Goal: Check status: Check status

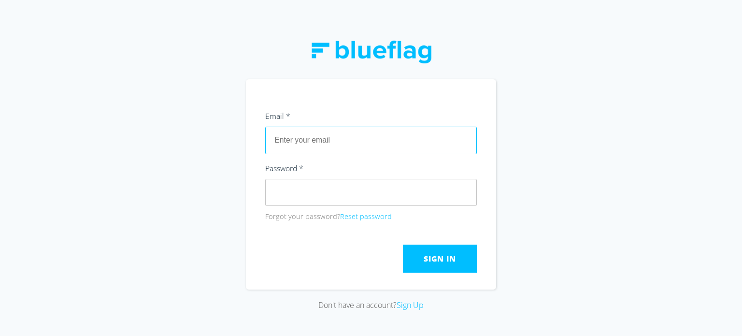
drag, startPoint x: 0, startPoint y: 0, endPoint x: 342, endPoint y: 134, distance: 367.7
click at [342, 134] on input "text" at bounding box center [370, 139] width 211 height 27
click at [328, 145] on input "text" at bounding box center [370, 139] width 211 height 27
type input "[DOMAIN_NAME][EMAIL_ADDRESS][DOMAIN_NAME]"
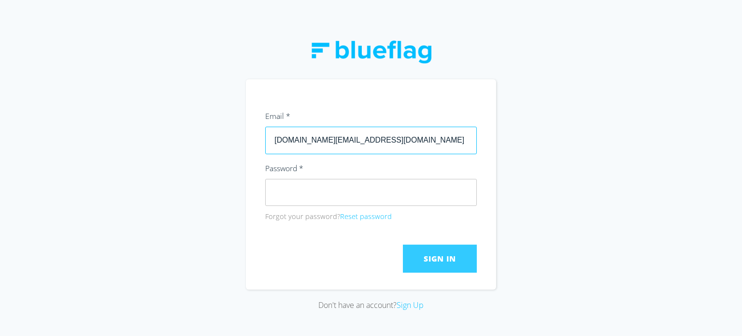
click at [430, 264] on button "Sign In" at bounding box center [440, 258] width 74 height 28
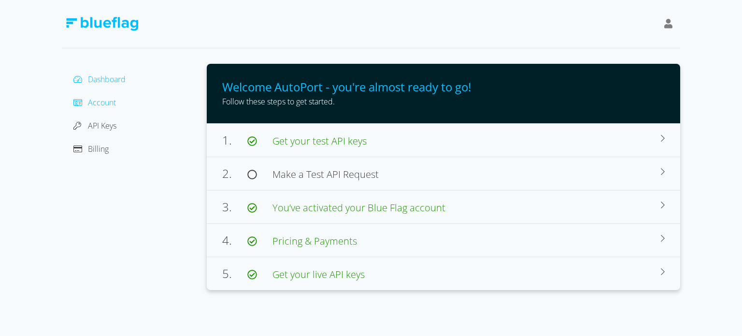
click at [96, 98] on span "Account" at bounding box center [102, 102] width 28 height 11
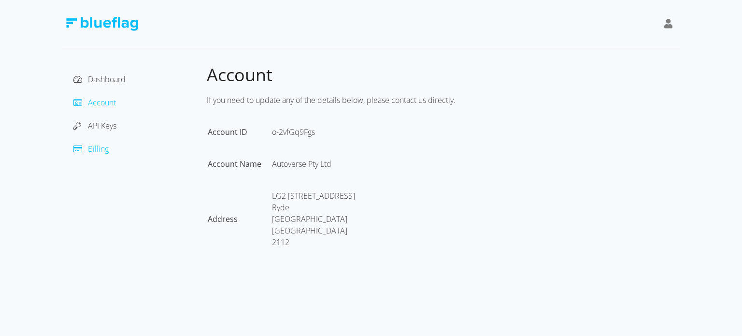
click at [97, 150] on span "Billing" at bounding box center [98, 148] width 21 height 11
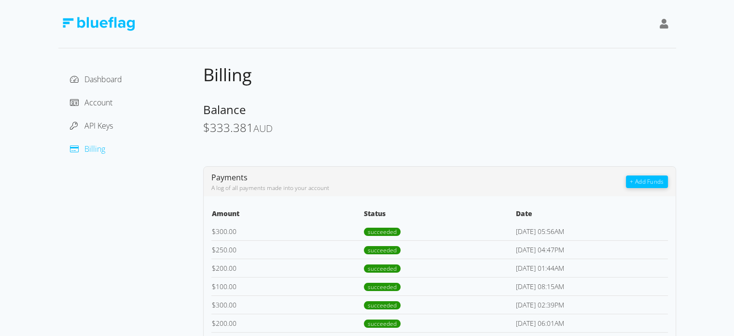
click at [220, 132] on span "333.381" at bounding box center [231, 127] width 43 height 16
click at [207, 125] on span "$" at bounding box center [206, 127] width 7 height 16
click at [333, 126] on div "$ 333.381 AUD" at bounding box center [439, 128] width 473 height 14
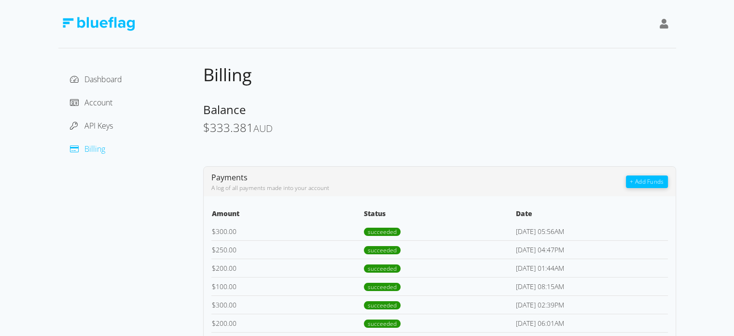
click at [228, 129] on span "333.381" at bounding box center [231, 127] width 43 height 16
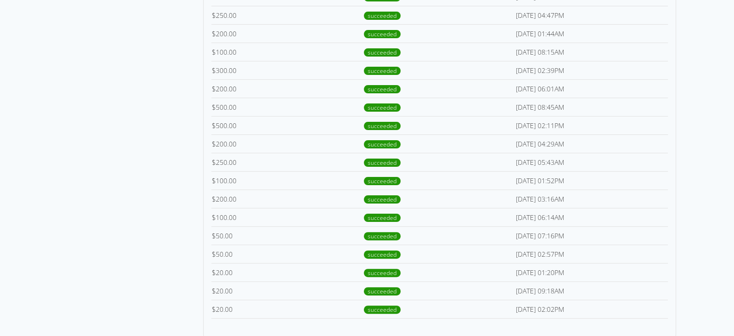
click at [220, 305] on td "$ 20.00" at bounding box center [287, 308] width 152 height 18
click at [218, 290] on td "$ 20.00" at bounding box center [287, 290] width 152 height 18
click at [220, 249] on td "$ 50.00" at bounding box center [287, 253] width 152 height 18
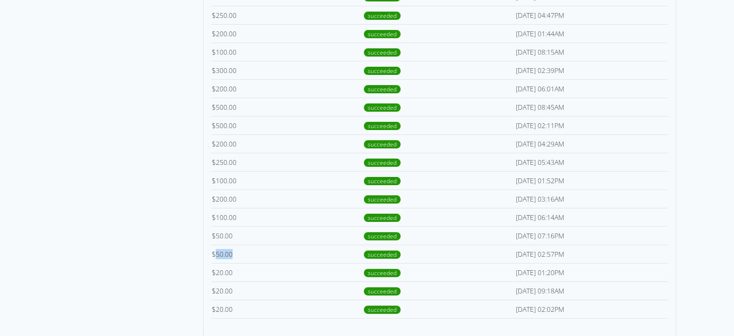
click at [220, 249] on td "$ 50.00" at bounding box center [287, 253] width 152 height 18
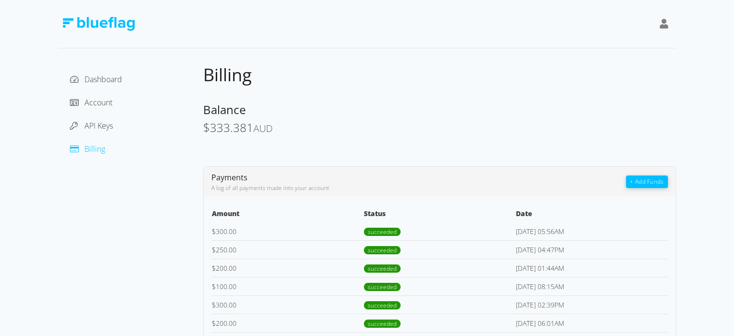
click at [219, 229] on td "$ 300.00" at bounding box center [287, 231] width 152 height 18
click at [265, 178] on div "Payments A log of all payments made into your account" at bounding box center [418, 181] width 415 height 22
click at [379, 112] on div "Balance" at bounding box center [439, 109] width 473 height 15
click at [210, 122] on span "333.381" at bounding box center [231, 127] width 43 height 16
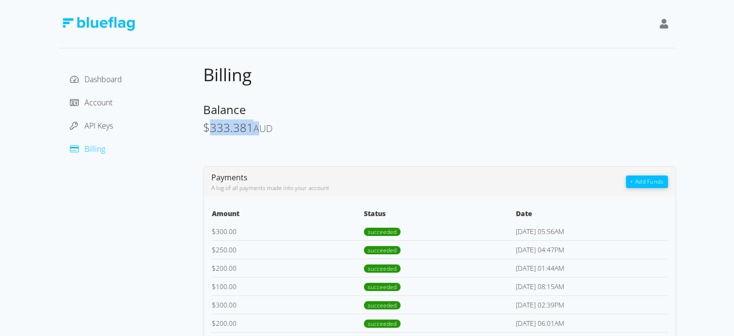
click at [210, 122] on span "333.381" at bounding box center [231, 127] width 43 height 16
click at [276, 123] on div "$ 333.381 AUD" at bounding box center [439, 128] width 473 height 14
